Goal: Task Accomplishment & Management: Manage account settings

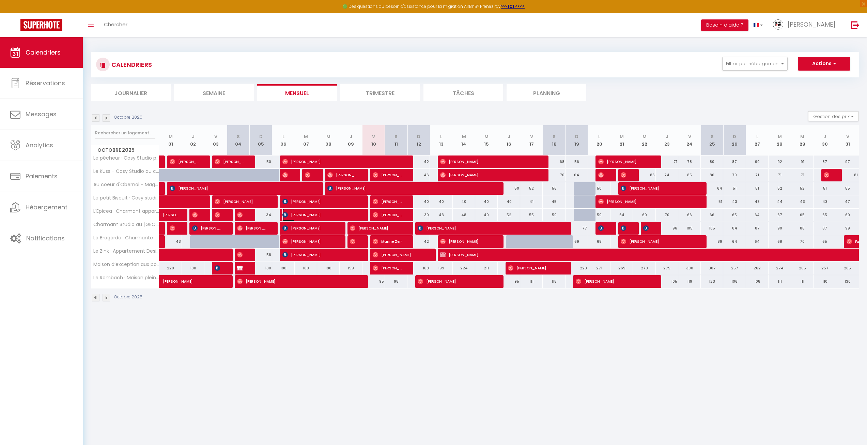
click at [322, 215] on span "[PERSON_NAME]" at bounding box center [319, 214] width 75 height 13
select select "KO"
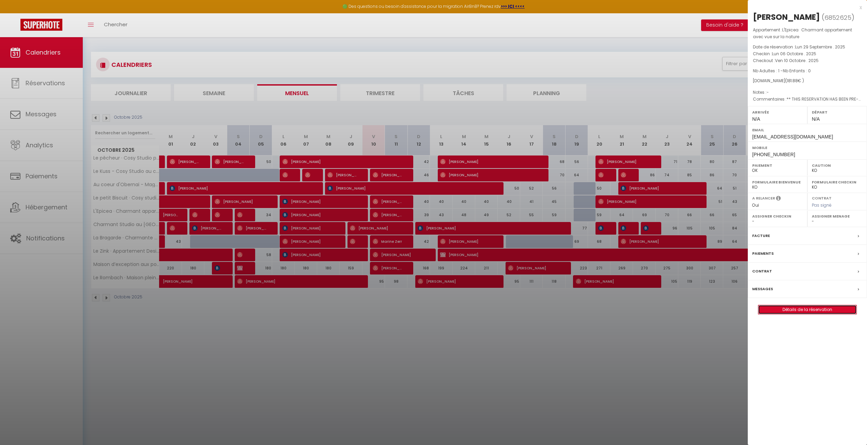
click at [793, 314] on link "Détails de la réservation" at bounding box center [807, 309] width 98 height 9
select select
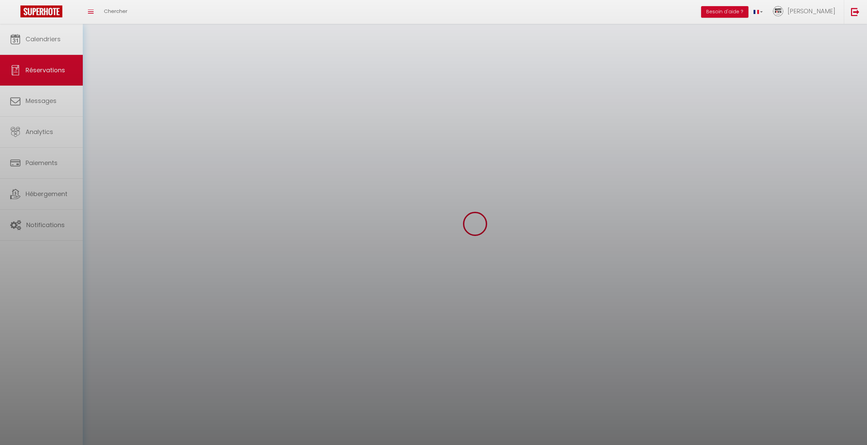
select select
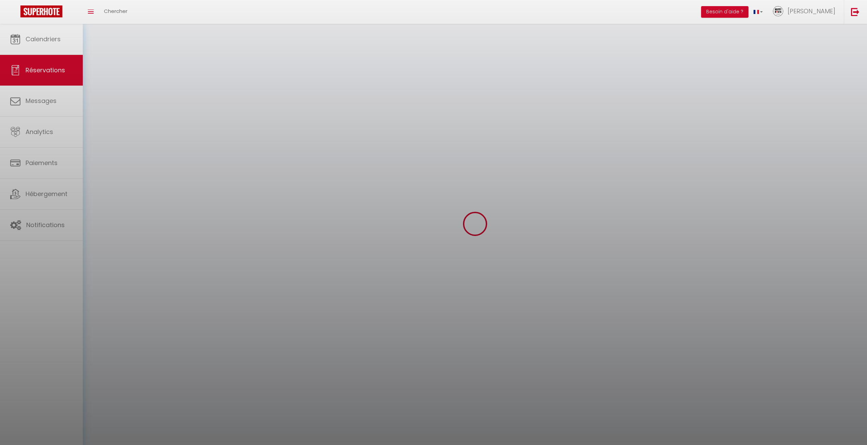
select select
checkbox input "false"
select select
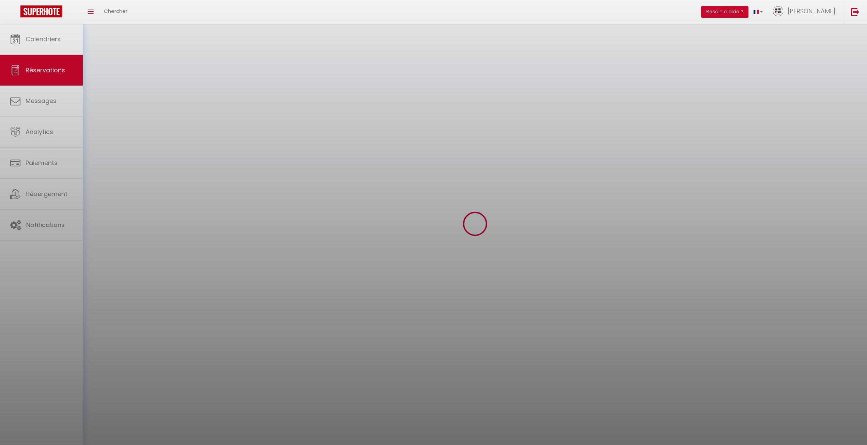
select select
checkbox input "false"
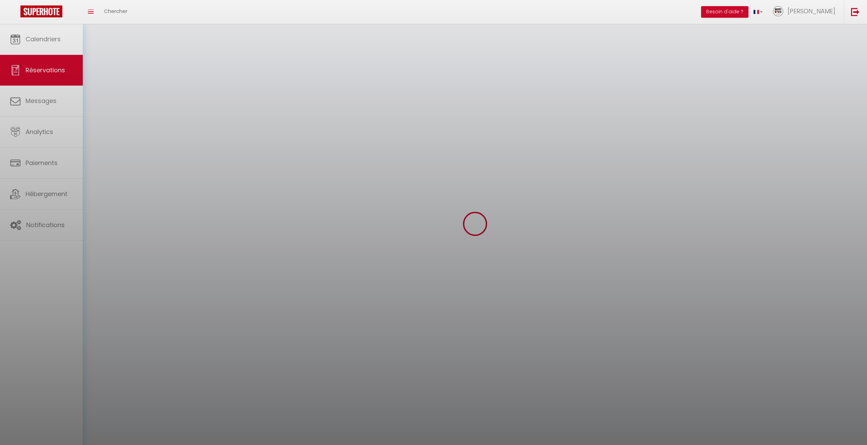
select select
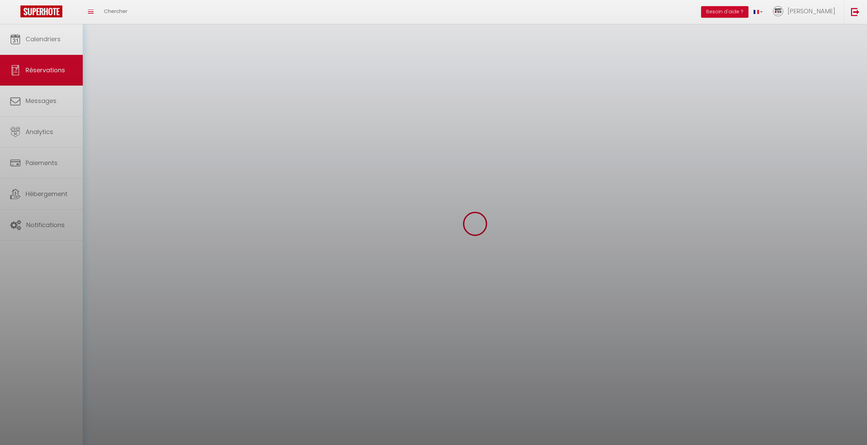
checkbox input "false"
select select
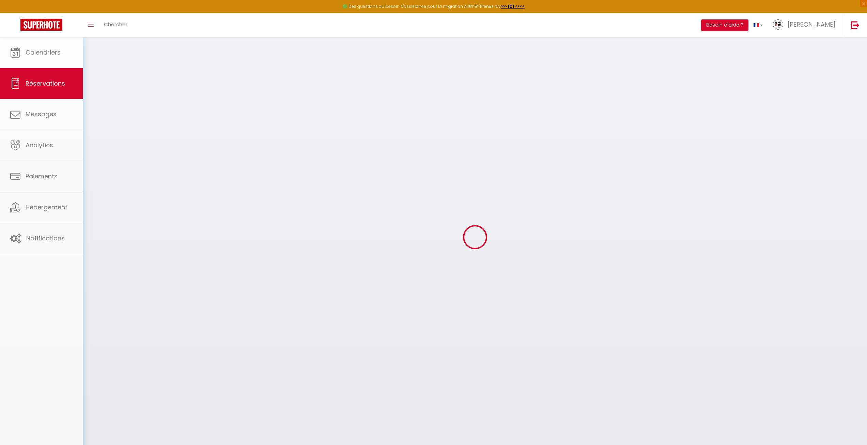
select select
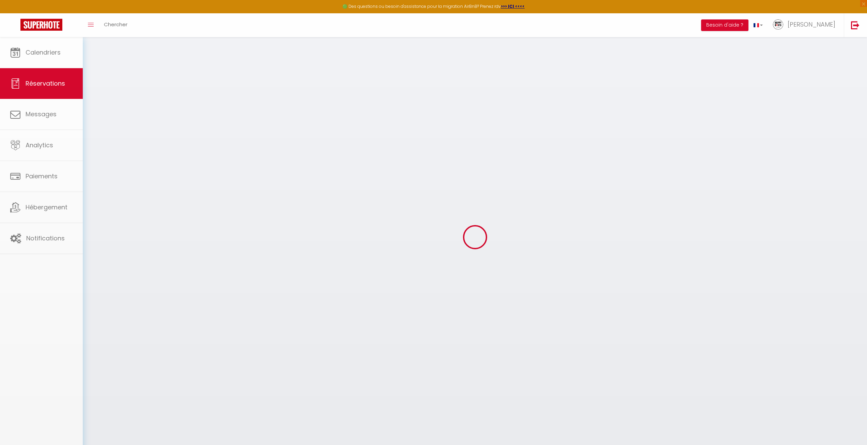
select select
checkbox input "false"
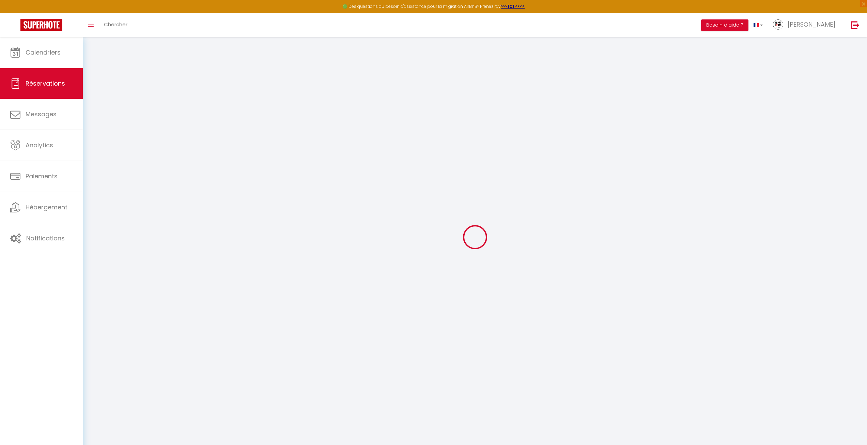
type input "Teuruena"
type input "Nordman"
type input "[EMAIL_ADDRESS][DOMAIN_NAME]"
type input "[PHONE_NUMBER]"
type input "."
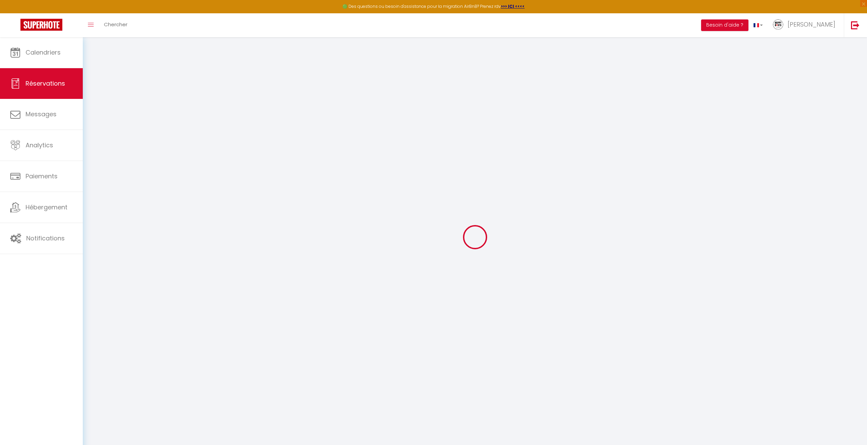
select select "FR"
type input "26.24"
type input "2.55"
select select "63551"
select select "1"
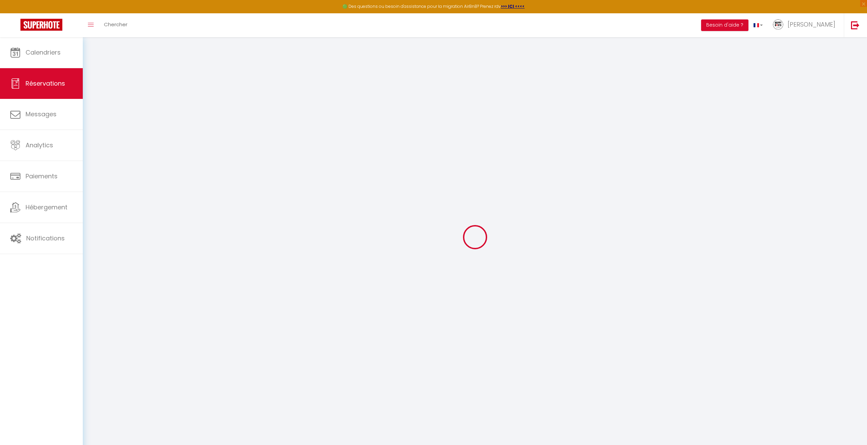
select select
type input "1"
select select "12"
select select
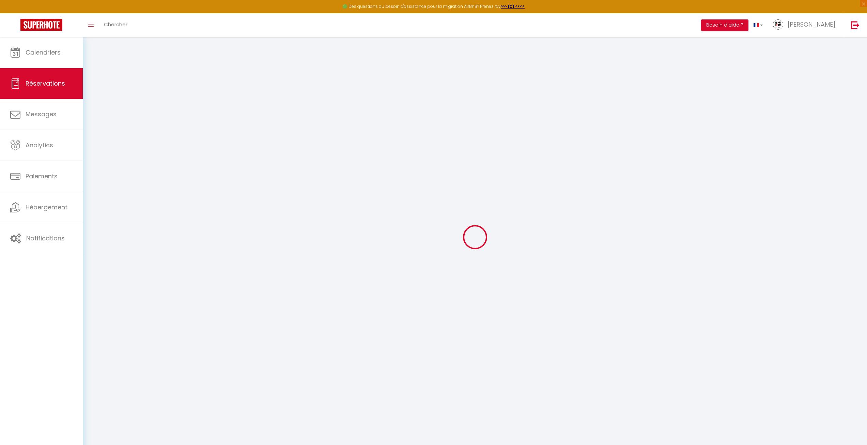
type input "138.93"
checkbox input "false"
type input "0"
select select "2"
type input "0"
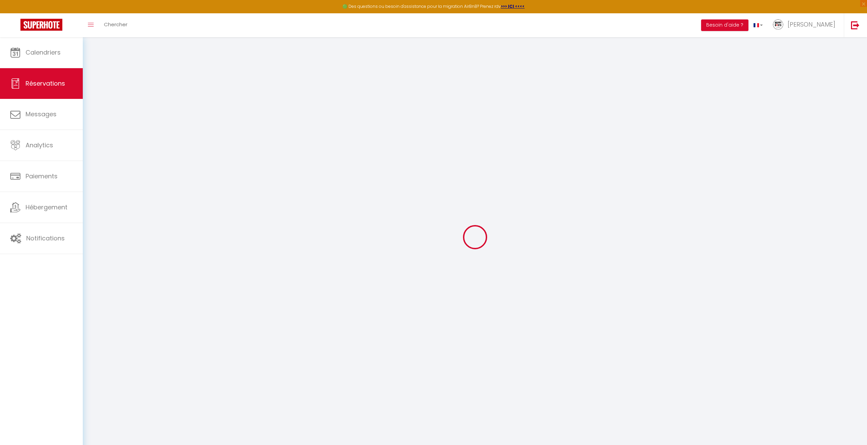
type input "0"
select select
select select "14"
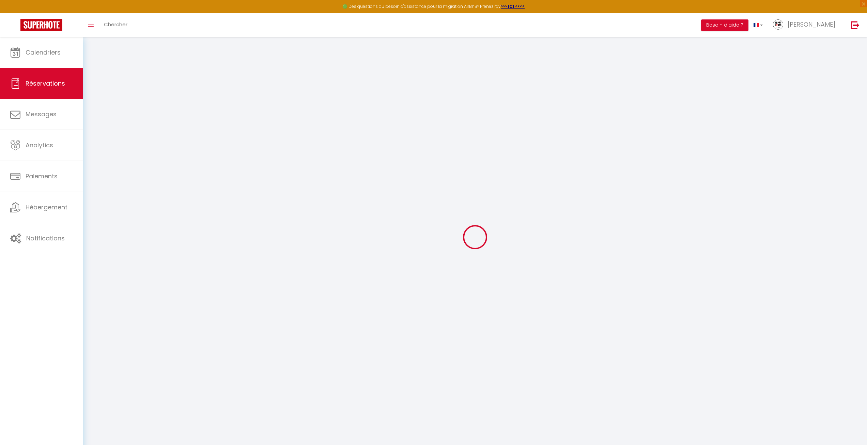
checkbox input "false"
select select
checkbox input "false"
select select
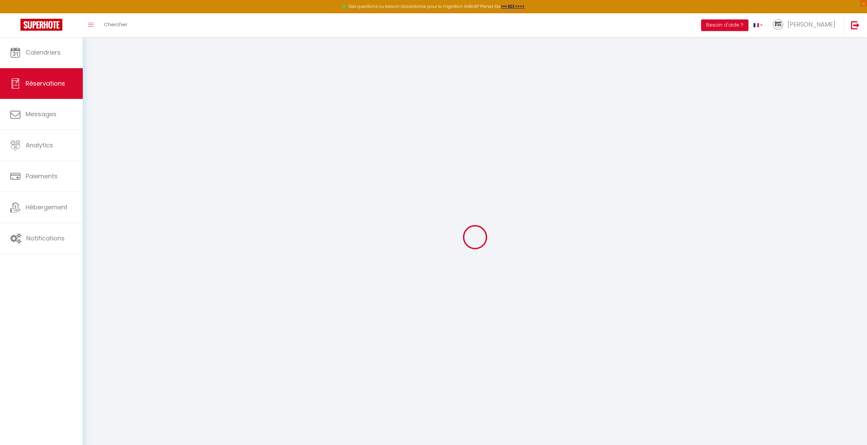
select select
checkbox input "false"
select select
checkbox input "false"
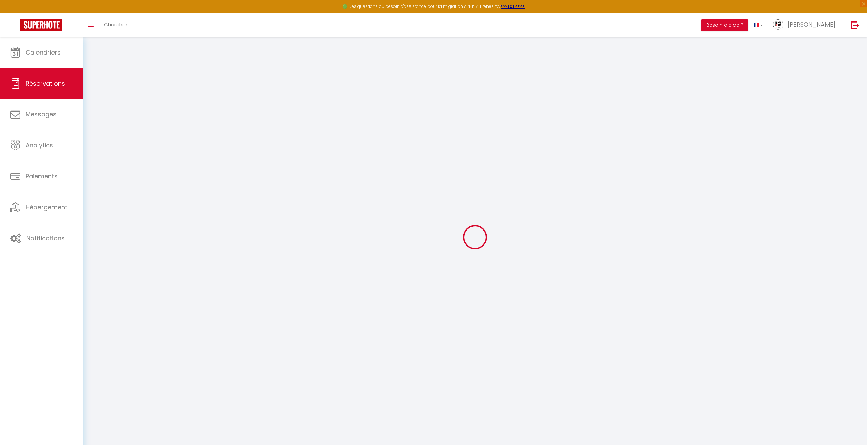
type textarea "** THIS RESERVATION HAS BEEN PRE-PAID ** BOOKING NOTE : Payment charge is EUR 2…"
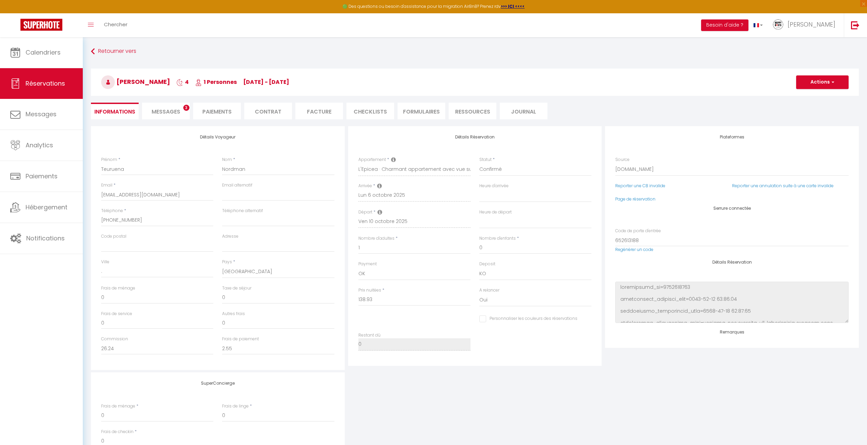
type input "36"
type input "6.95"
select select
checkbox input "false"
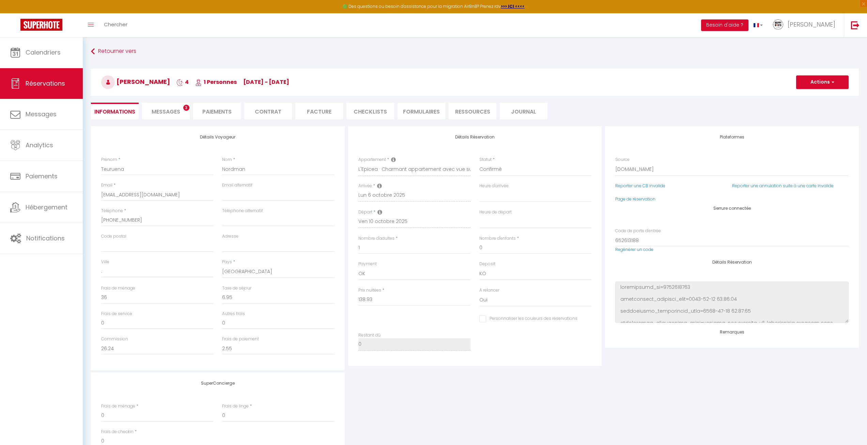
select select
click at [865, 5] on span "×" at bounding box center [863, 3] width 7 height 7
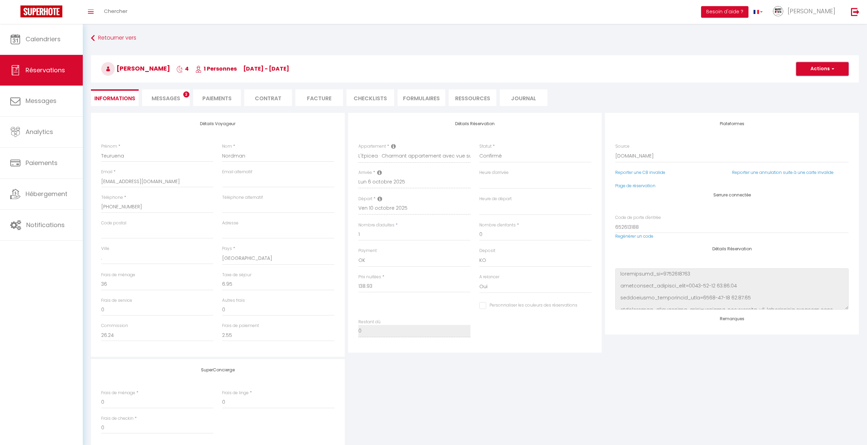
click at [820, 65] on button "Actions" at bounding box center [822, 69] width 52 height 14
drag, startPoint x: 713, startPoint y: 96, endPoint x: 674, endPoint y: 97, distance: 39.2
click at [712, 97] on ul "Informations Messages 3 Paiements Contrat Facture CHECKLISTS FORMULAIRES Ressou…" at bounding box center [475, 97] width 768 height 17
click at [330, 100] on li "Facture" at bounding box center [319, 97] width 48 height 17
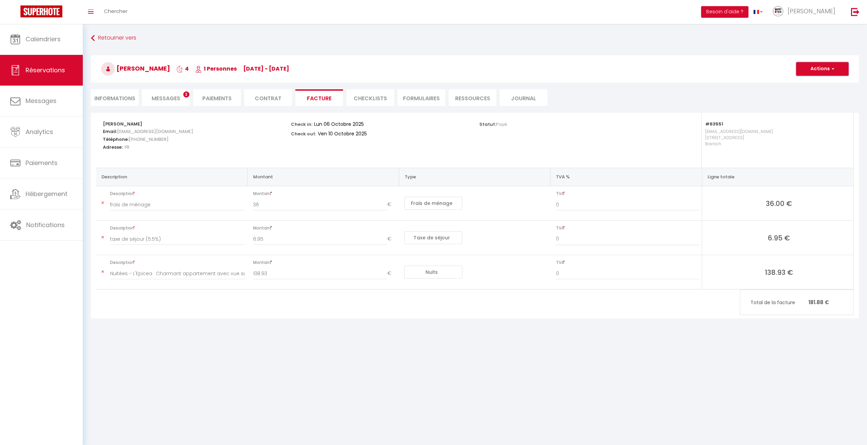
click at [828, 72] on button "Actions" at bounding box center [822, 69] width 52 height 14
click at [821, 103] on link "Envoyer la facture" at bounding box center [817, 101] width 57 height 9
type input "[EMAIL_ADDRESS][DOMAIN_NAME]"
select select "fr"
type input "Votre facture 6852625 - L'[PERSON_NAME] appartement avec vue sur la nature"
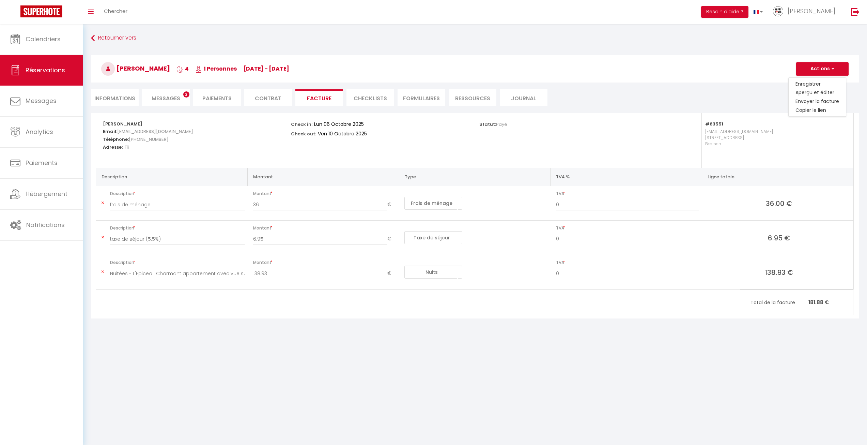
type textarea "Bonjour, Voici le lien pour télécharger votre facture : [URL][DOMAIN_NAME] Déta…"
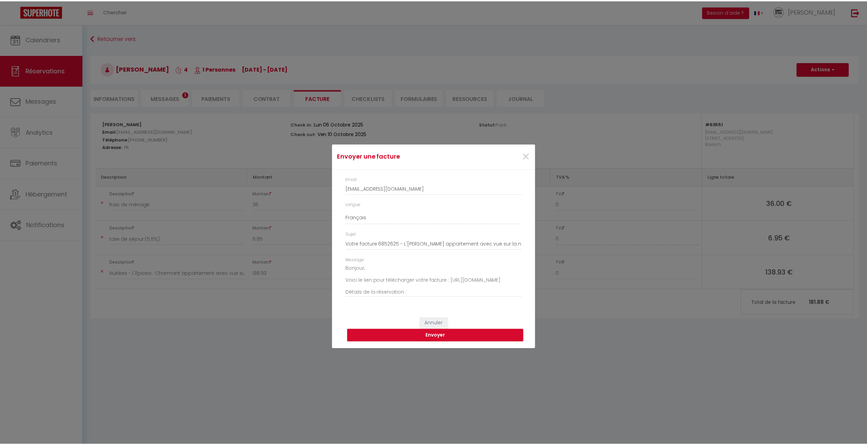
scroll to position [34, 0]
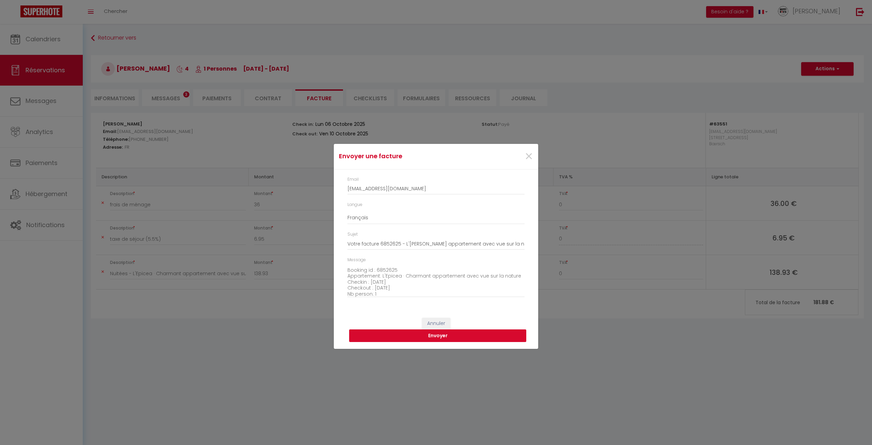
click at [417, 335] on button "Envoyer" at bounding box center [437, 335] width 177 height 13
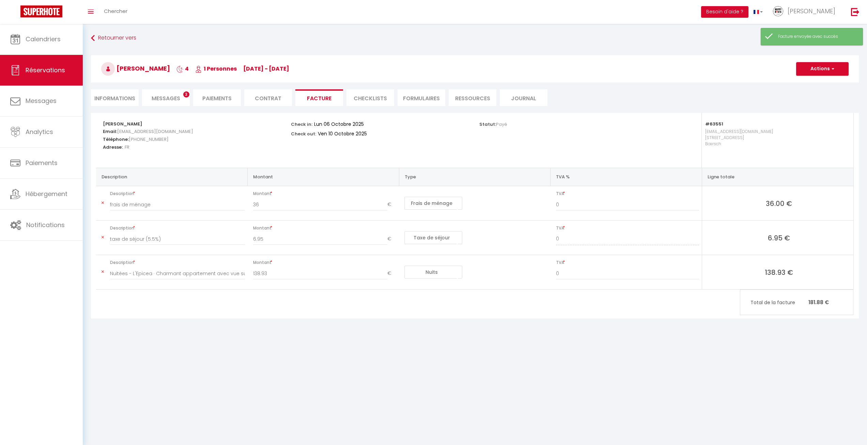
click at [175, 95] on span "Messages" at bounding box center [166, 98] width 29 height 8
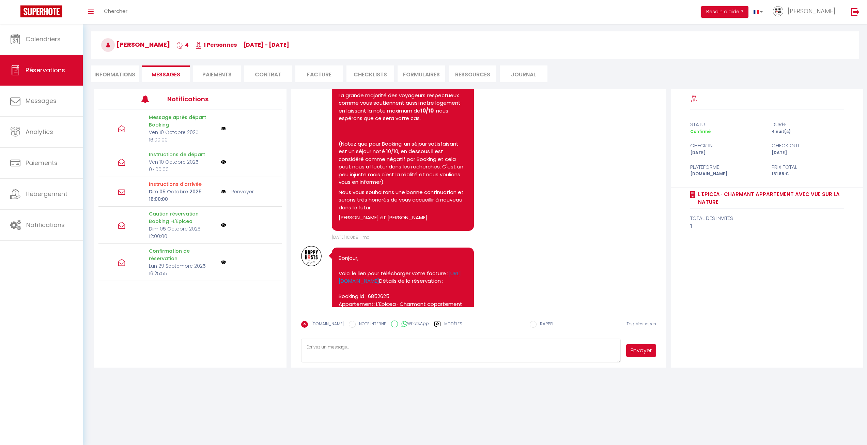
scroll to position [2118, 0]
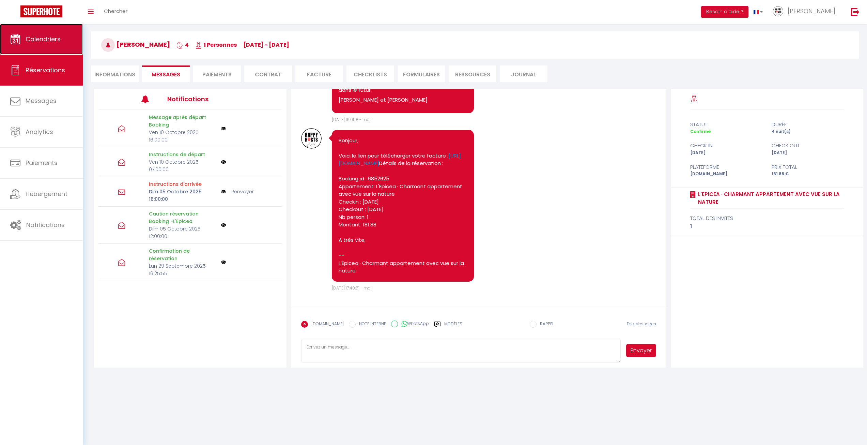
click at [44, 43] on span "Calendriers" at bounding box center [43, 39] width 35 height 9
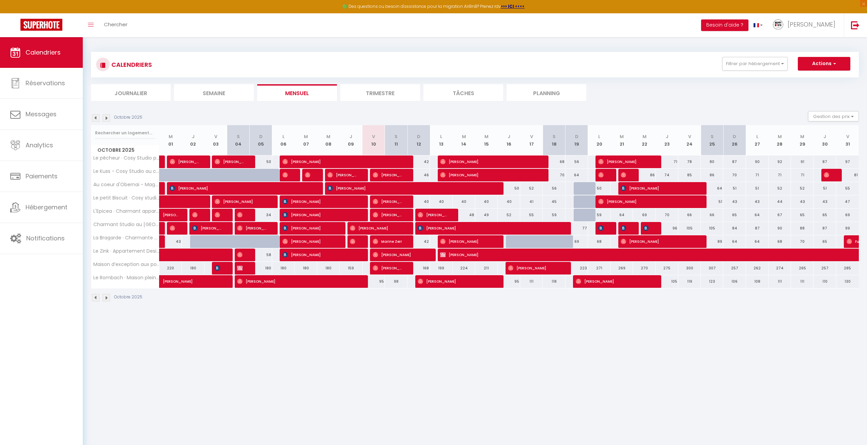
click at [106, 121] on img at bounding box center [106, 117] width 7 height 7
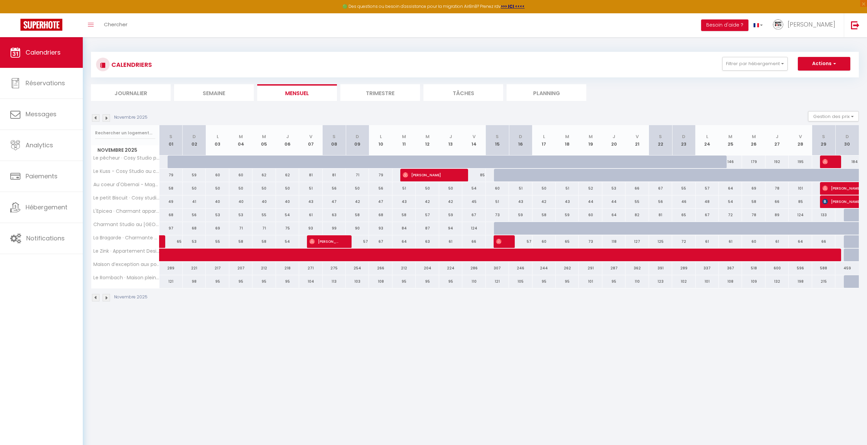
click at [97, 119] on img at bounding box center [95, 117] width 7 height 7
